Goal: Use online tool/utility: Utilize a website feature to perform a specific function

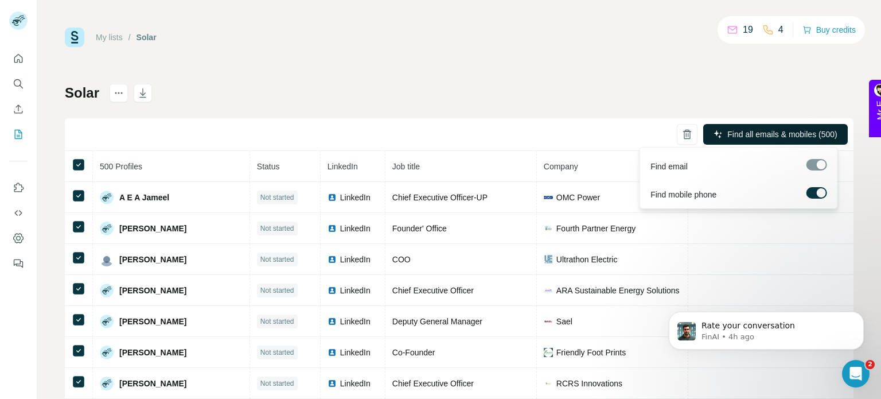
click at [783, 136] on span "Find all emails & mobiles (500)" at bounding box center [782, 134] width 110 height 11
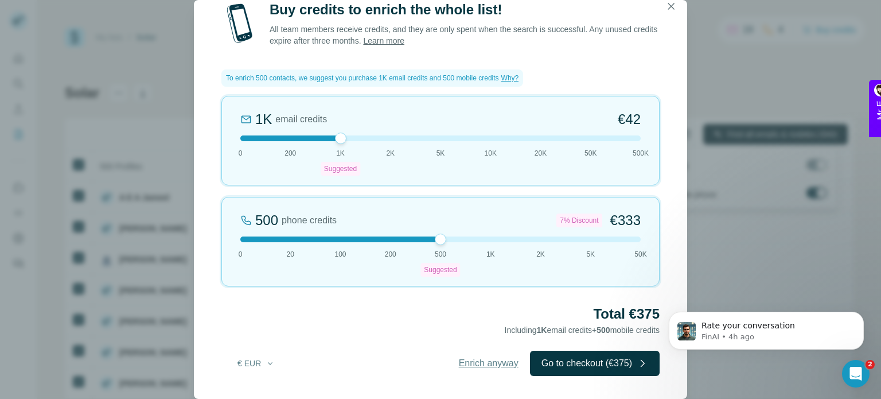
click at [498, 367] on span "Enrich anyway" at bounding box center [489, 363] width 60 height 14
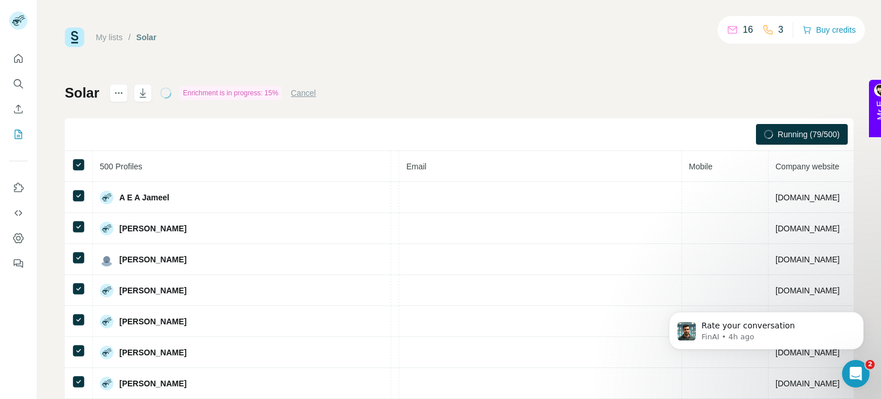
click at [778, 131] on span "Running (79/500)" at bounding box center [809, 134] width 62 height 11
click at [844, 331] on div "Rate your conversation" at bounding box center [775, 325] width 151 height 15
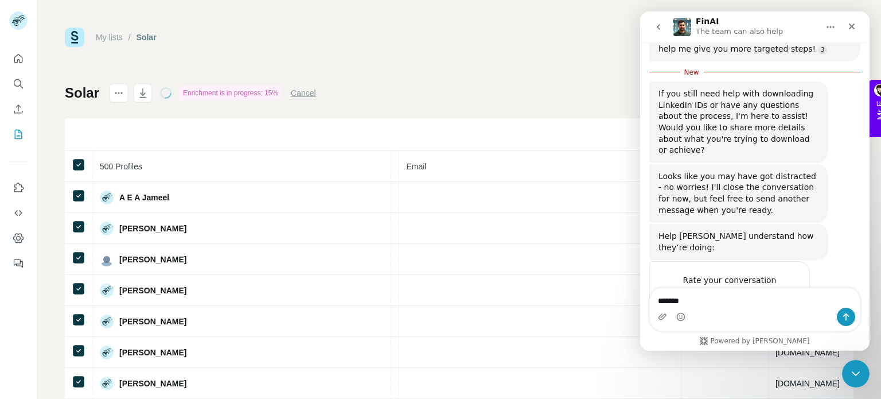
scroll to position [396, 0]
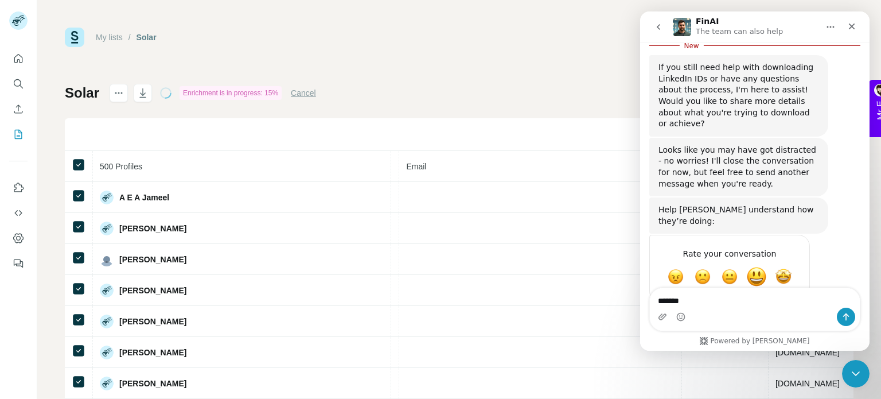
click at [764, 267] on span "Great" at bounding box center [756, 277] width 21 height 21
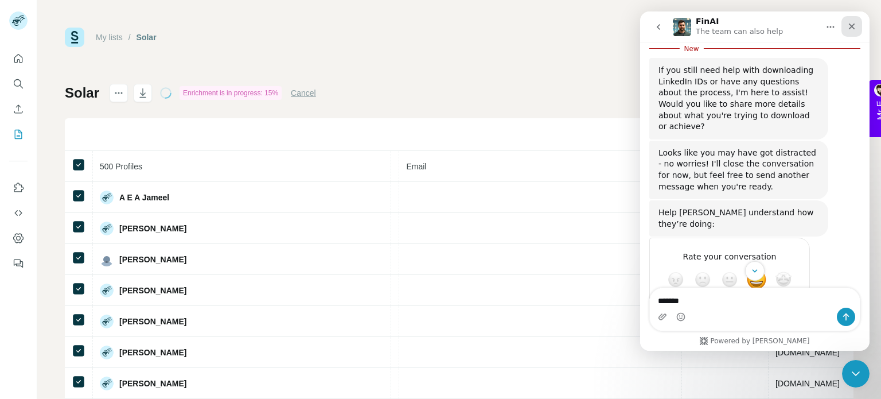
click at [854, 25] on icon "Close" at bounding box center [852, 27] width 6 height 6
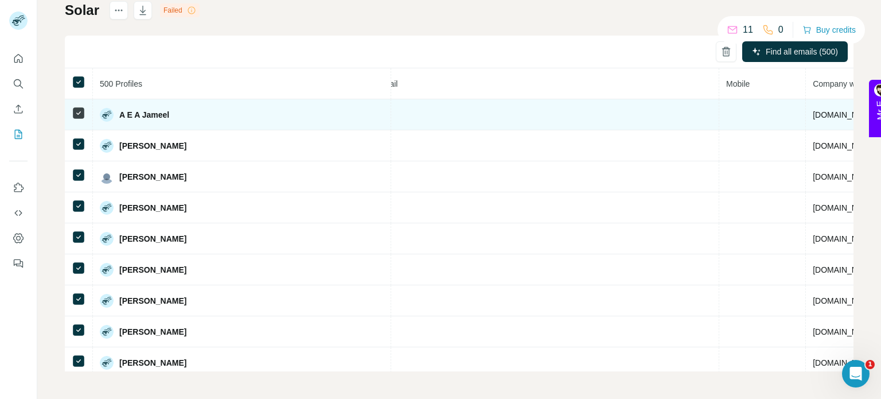
scroll to position [0, 0]
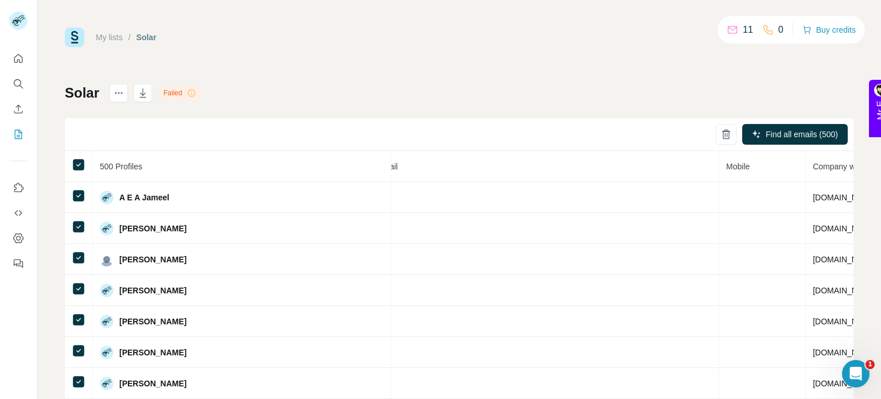
click at [104, 36] on link "My lists" at bounding box center [109, 37] width 27 height 9
